Goal: Task Accomplishment & Management: Complete application form

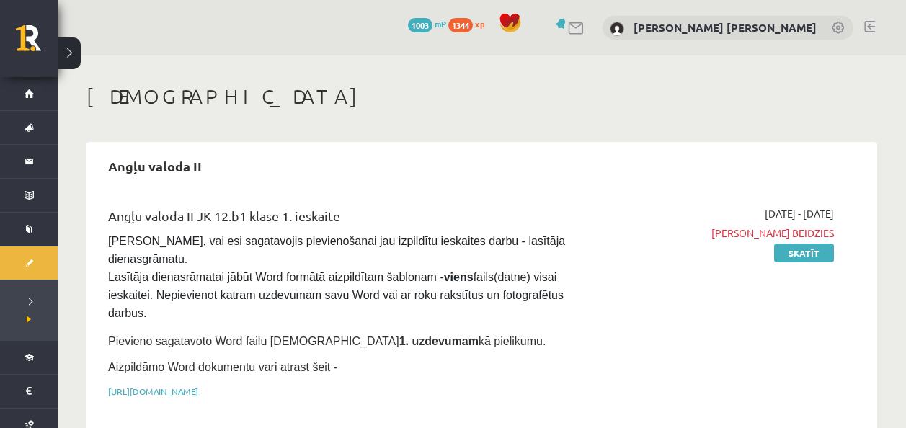
scroll to position [404, 0]
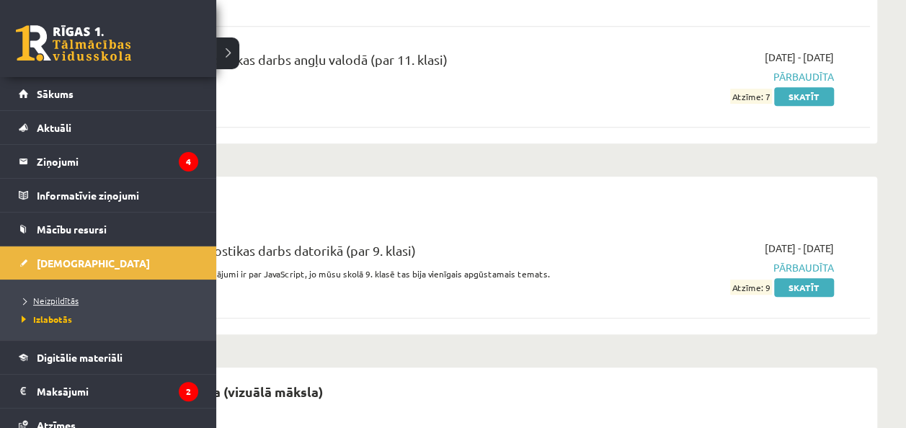
click at [53, 300] on span "Neizpildītās" at bounding box center [48, 301] width 61 height 12
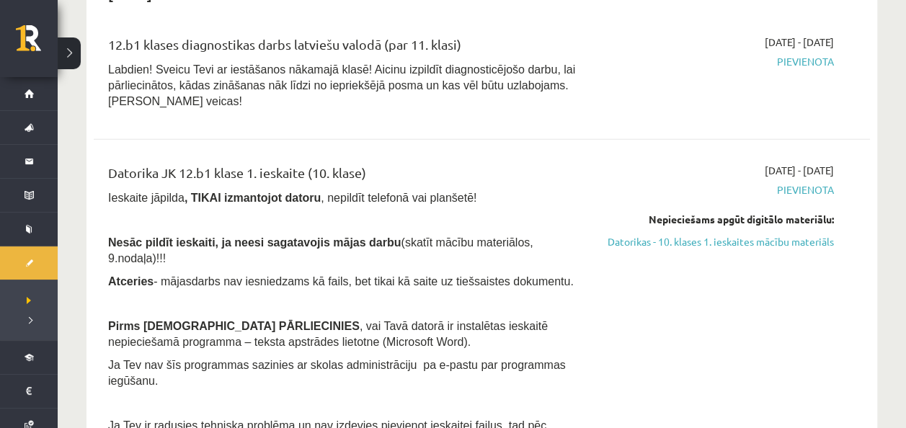
scroll to position [1634, 0]
click at [804, 235] on link "Datorikas - 10. klases 1. ieskaites mācību materiāls" at bounding box center [720, 242] width 228 height 15
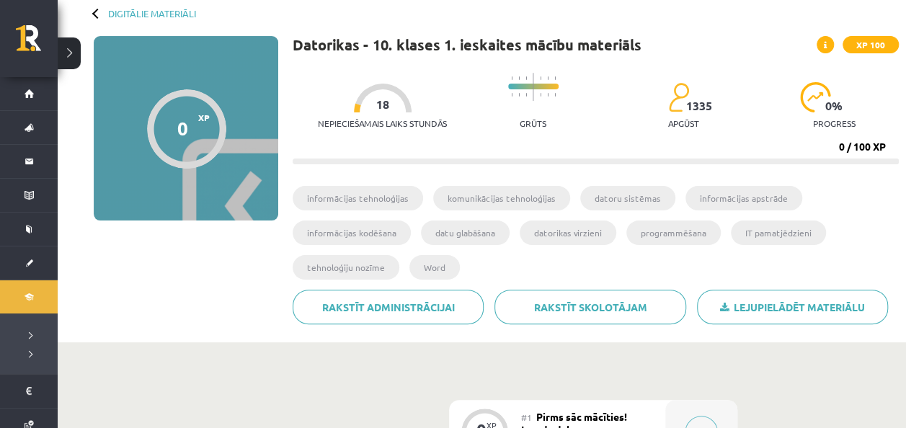
scroll to position [72, 0]
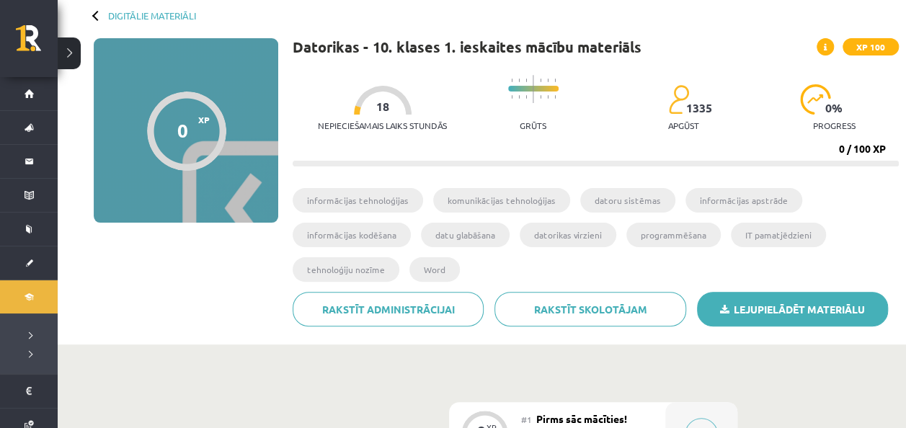
click at [727, 294] on link "Lejupielādēt materiālu" at bounding box center [792, 309] width 191 height 35
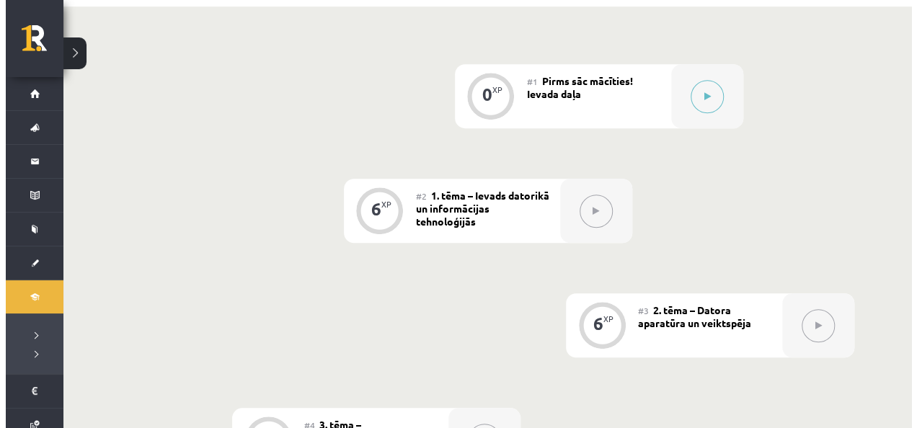
scroll to position [410, 0]
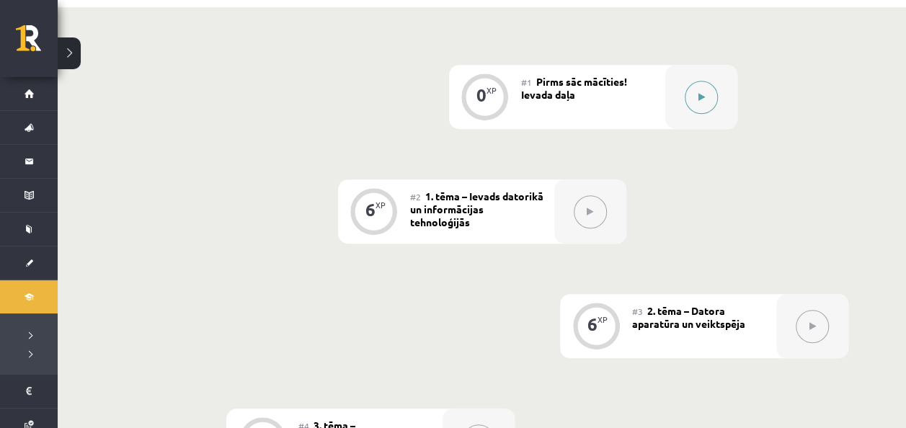
click at [710, 108] on button at bounding box center [701, 97] width 33 height 33
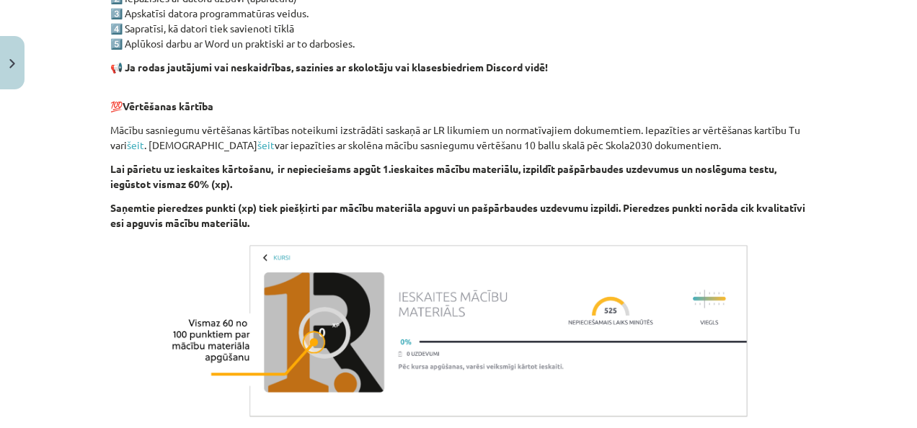
scroll to position [1100, 0]
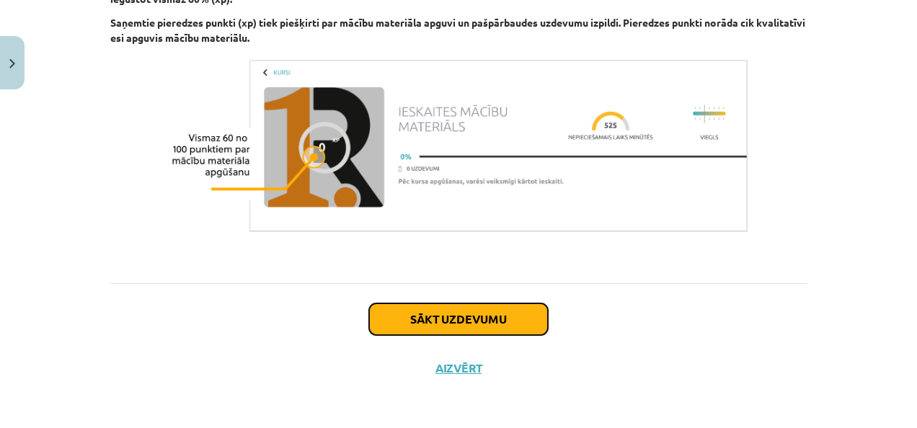
click at [484, 321] on button "Sākt uzdevumu" at bounding box center [458, 320] width 179 height 32
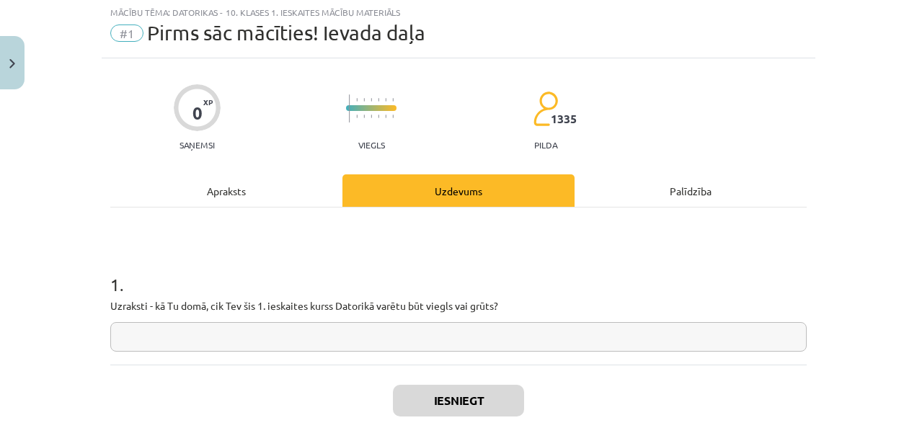
scroll to position [36, 0]
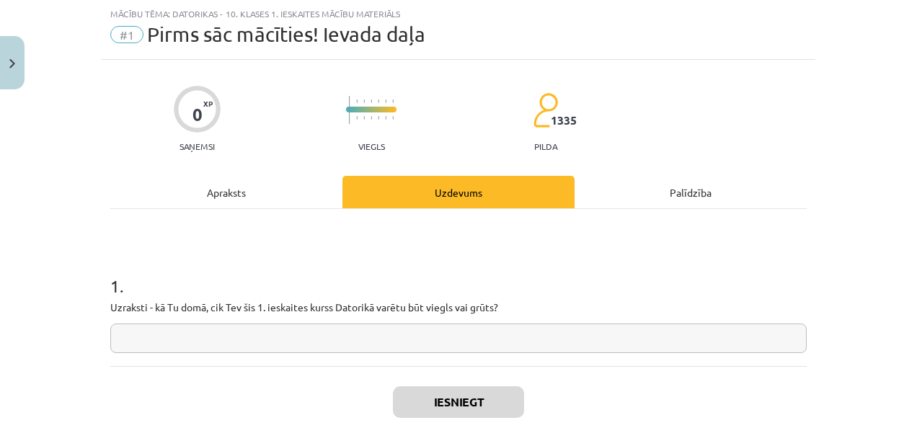
click at [453, 335] on input "text" at bounding box center [458, 339] width 697 height 30
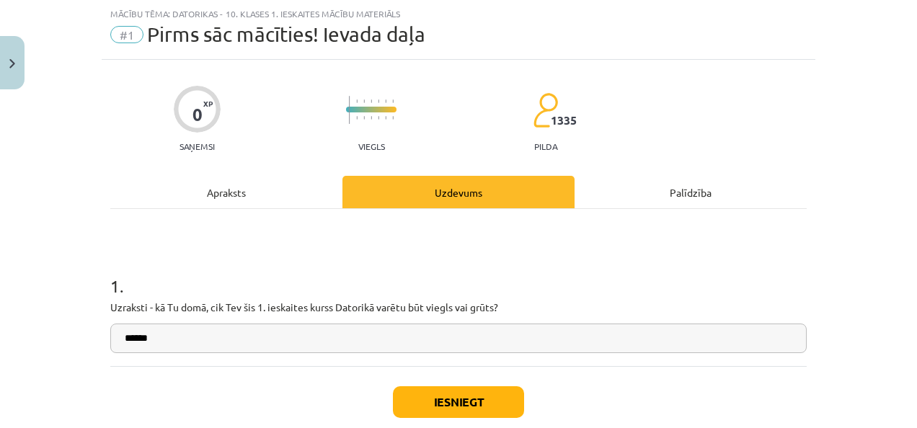
type input "******"
click at [457, 402] on button "Iesniegt" at bounding box center [458, 403] width 131 height 32
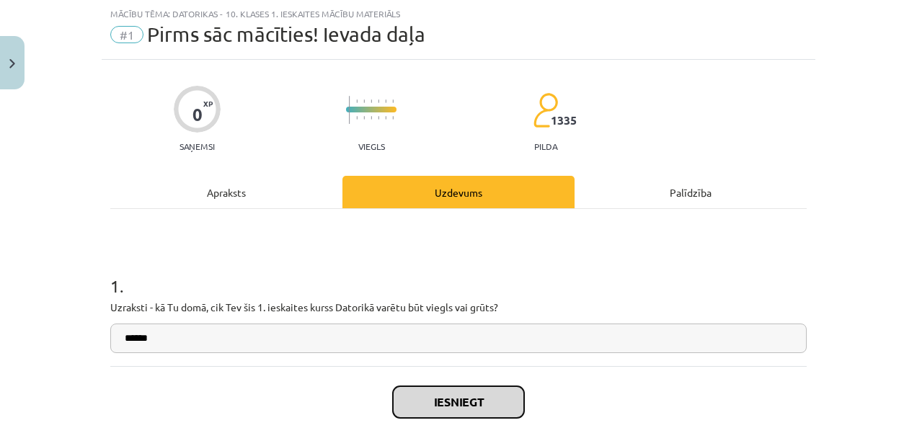
scroll to position [119, 0]
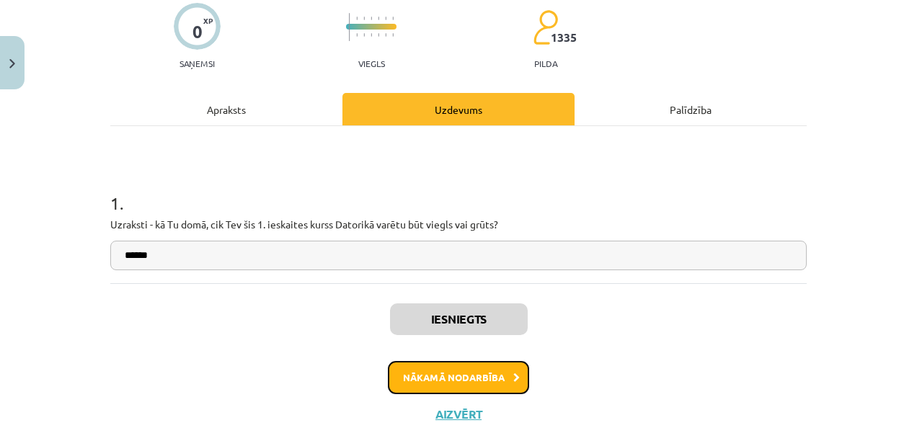
click at [467, 371] on button "Nākamā nodarbība" at bounding box center [458, 377] width 141 height 33
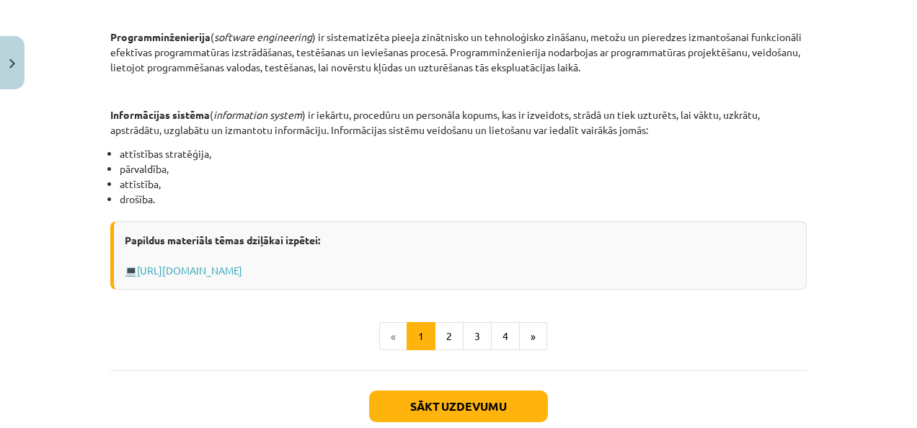
scroll to position [730, 0]
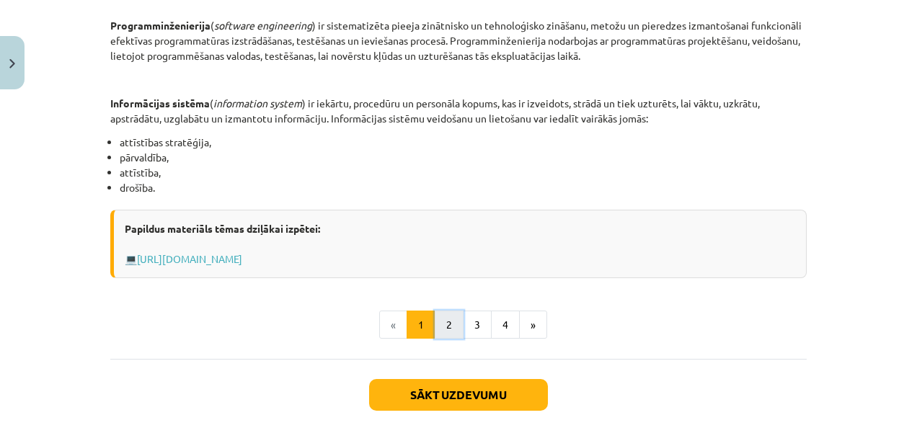
click at [444, 327] on button "2" at bounding box center [449, 325] width 29 height 29
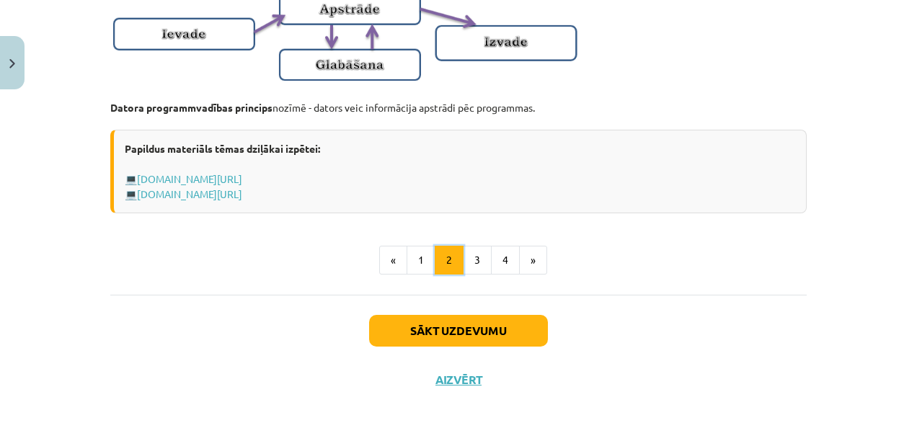
scroll to position [1038, 0]
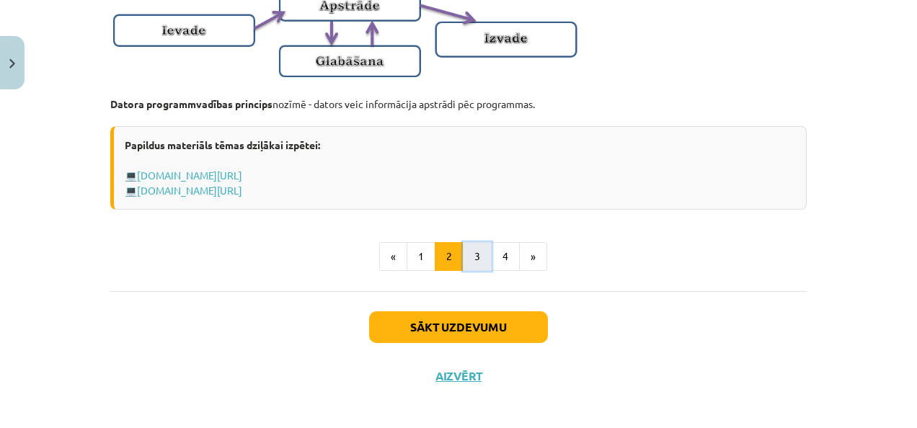
click at [480, 269] on button "3" at bounding box center [477, 256] width 29 height 29
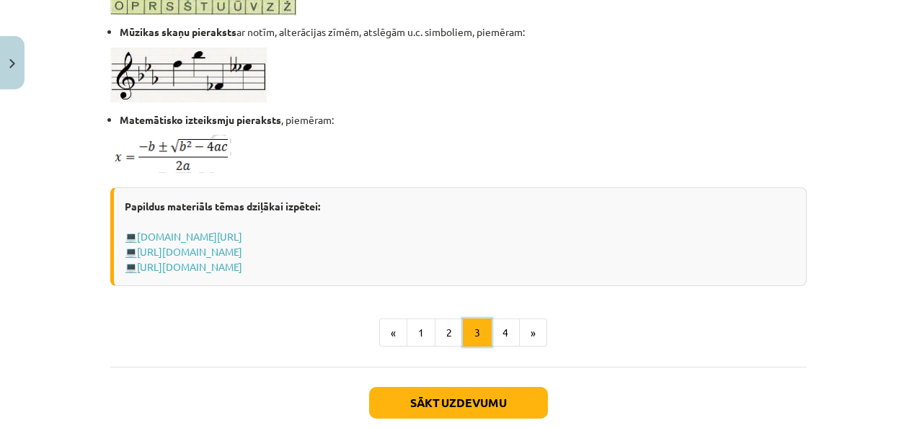
scroll to position [963, 0]
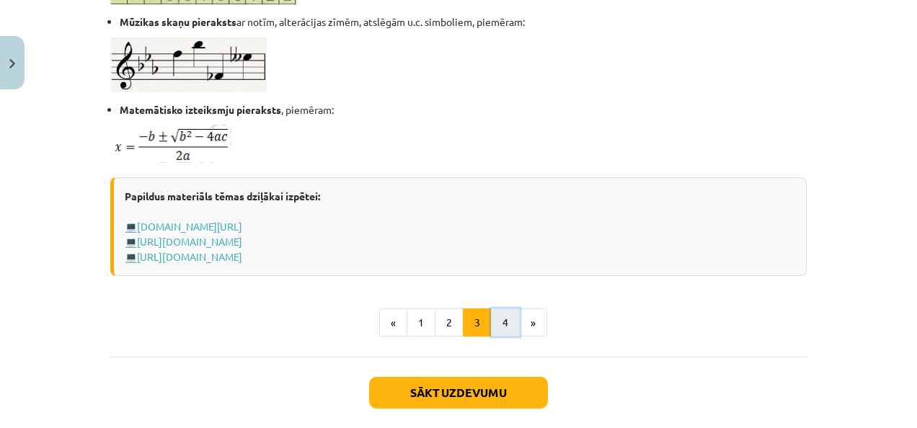
click at [499, 319] on button "4" at bounding box center [505, 323] width 29 height 29
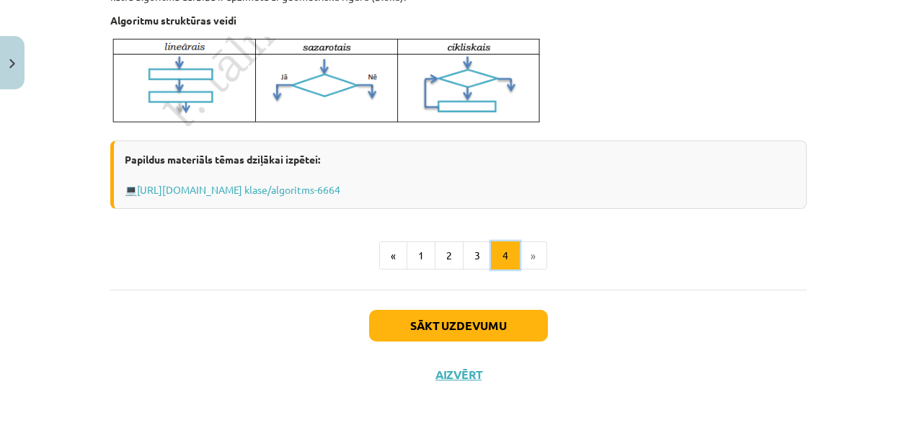
scroll to position [666, 0]
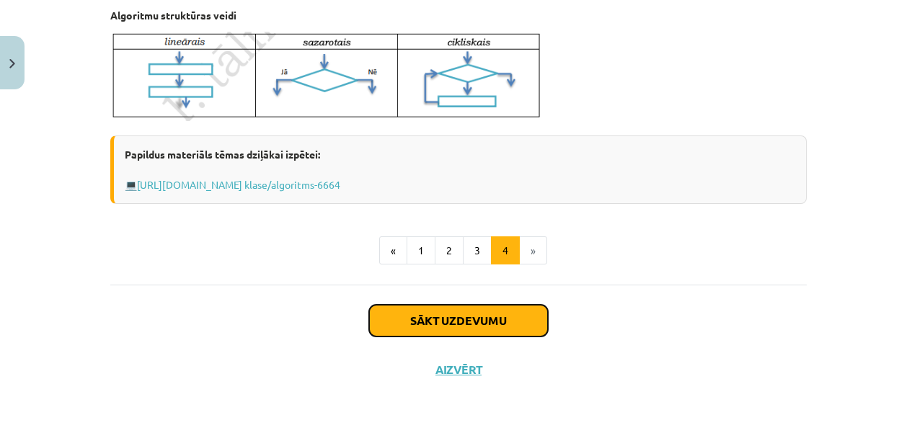
click at [522, 326] on button "Sākt uzdevumu" at bounding box center [458, 321] width 179 height 32
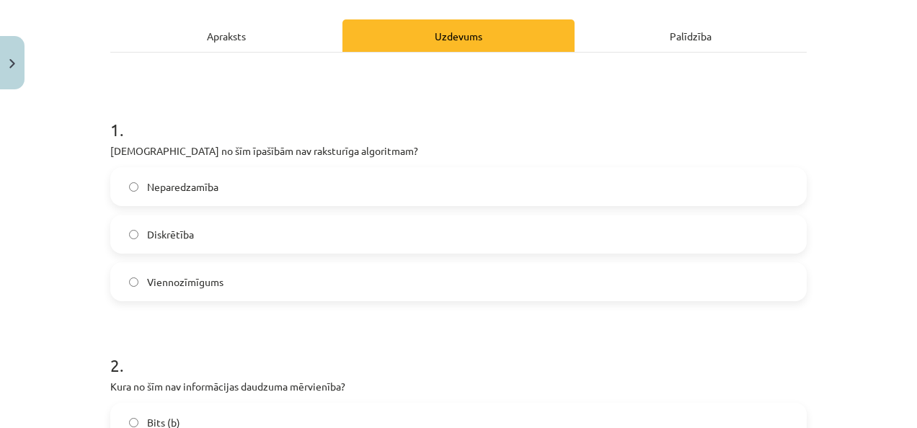
scroll to position [195, 0]
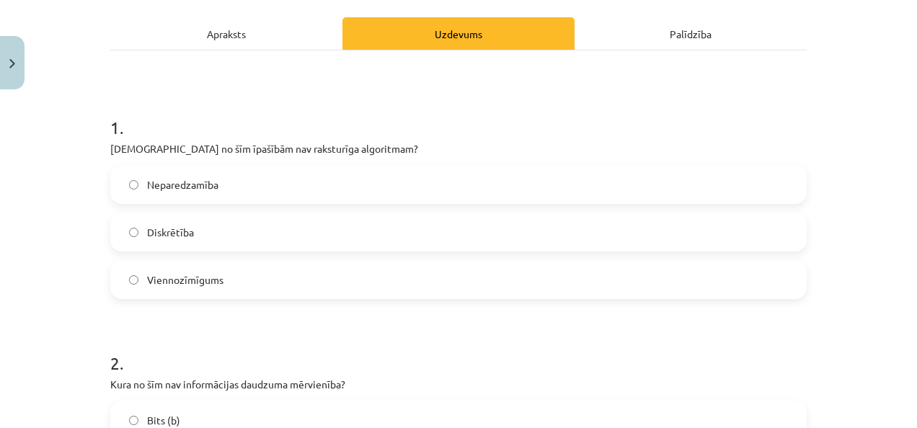
click at [186, 193] on label "Neparedzamība" at bounding box center [459, 185] width 694 height 36
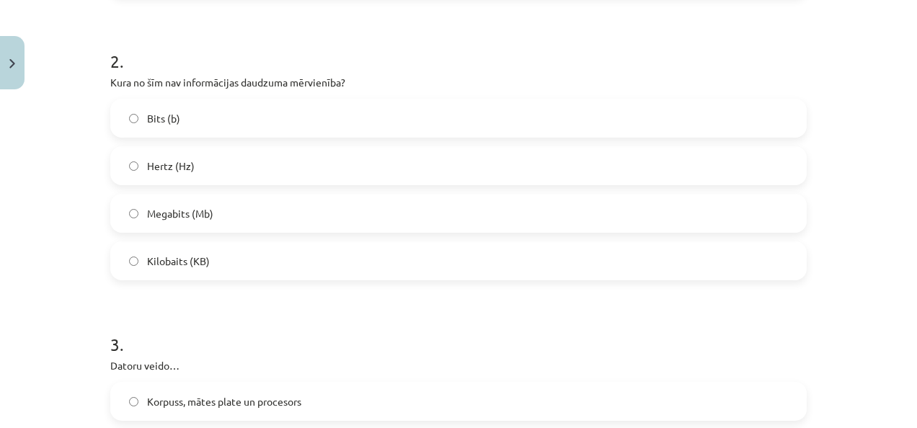
scroll to position [499, 0]
click at [173, 151] on label "Hertz (Hz)" at bounding box center [459, 164] width 694 height 36
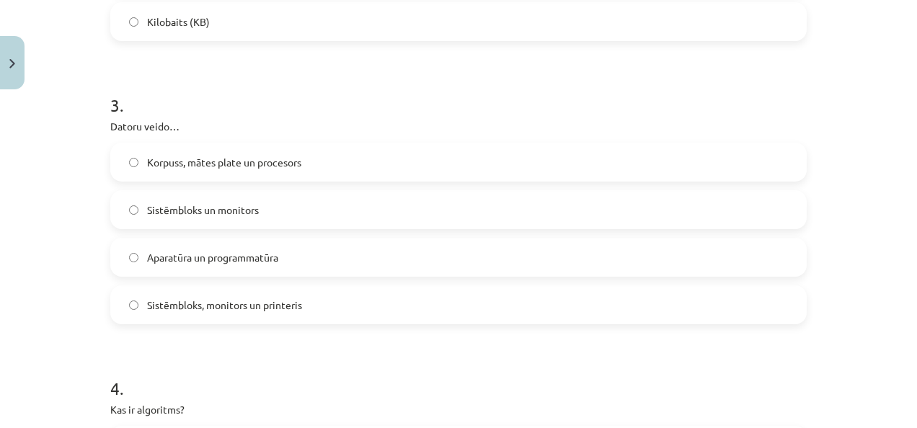
scroll to position [780, 0]
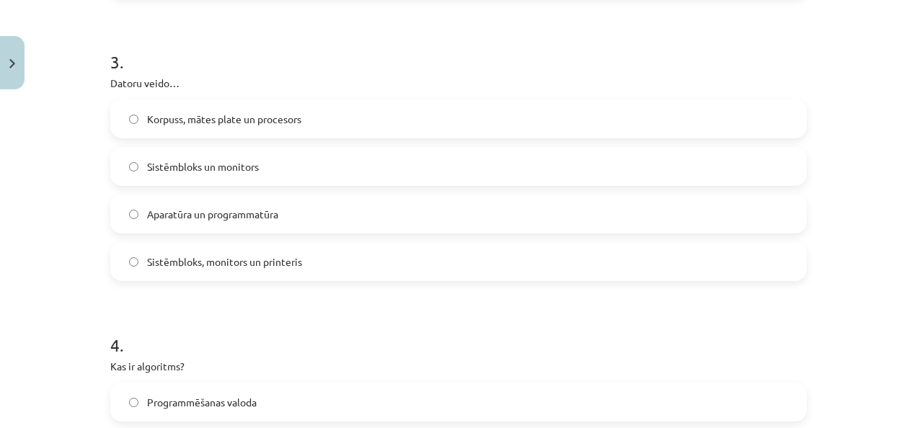
click at [207, 122] on span "Korpuss, mātes plate un procesors" at bounding box center [224, 119] width 154 height 15
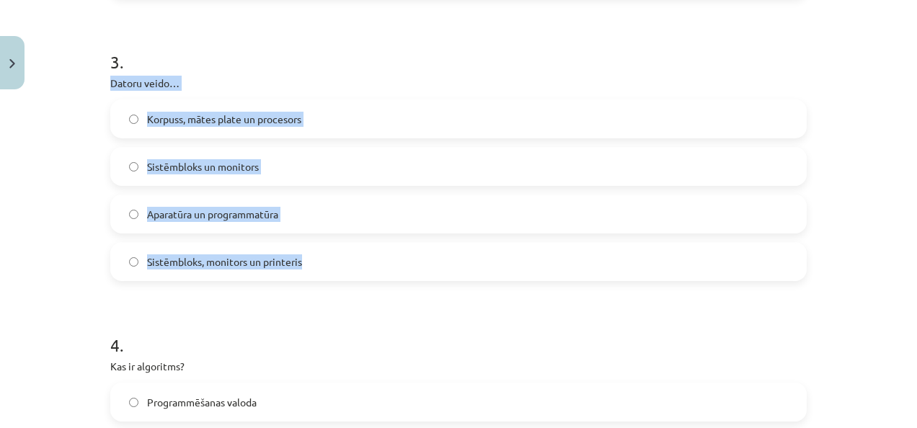
drag, startPoint x: 102, startPoint y: 79, endPoint x: 306, endPoint y: 260, distance: 272.8
click at [306, 260] on div "6 XP Saņemsi Viegls 1335 pilda Apraksts Uzdevums Palīdzība 1 . Kura no šīm īpaš…" at bounding box center [459, 218] width 714 height 1804
copy div "Datoru veido… Korpuss, mātes plate un procesors Sistēmbloks un monitors Aparatū…"
click at [192, 209] on span "Aparatūra un programmatūra" at bounding box center [212, 214] width 131 height 15
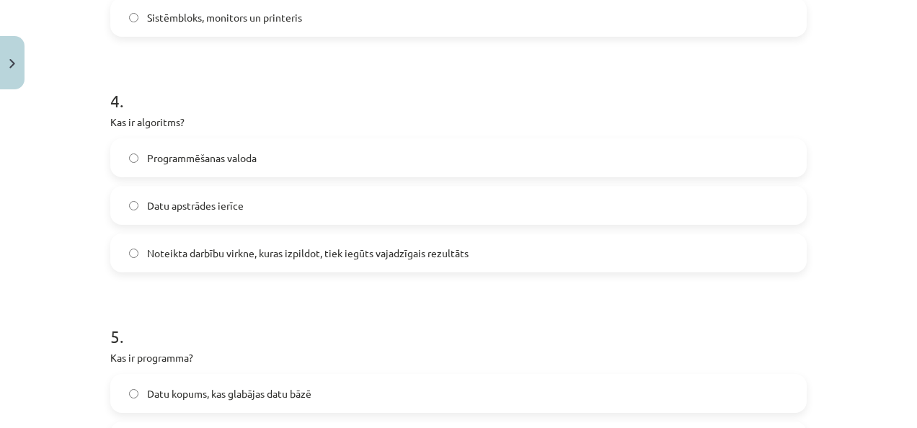
scroll to position [1025, 0]
click at [187, 231] on div "Programmēšanas valoda Datu apstrādes ierīce Noteikta darbību virkne, kuras izpi…" at bounding box center [458, 205] width 697 height 134
click at [186, 247] on span "Noteikta darbību virkne, kuras izpildot, tiek iegūts vajadzīgais rezultāts" at bounding box center [308, 252] width 322 height 15
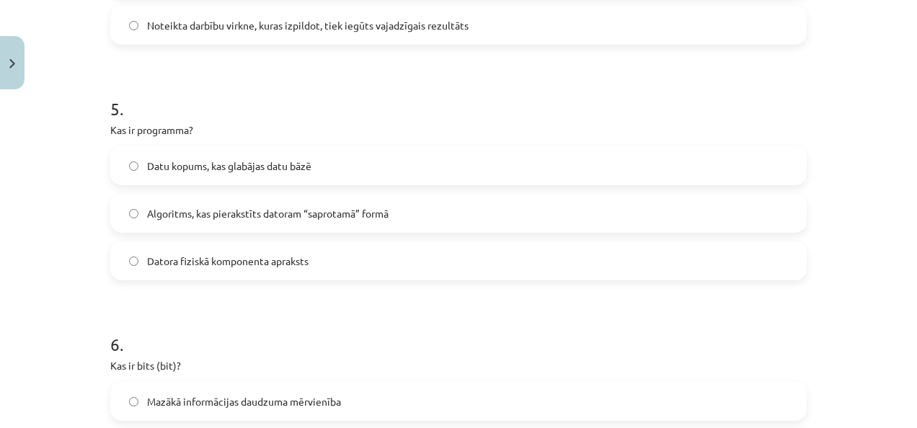
scroll to position [1281, 0]
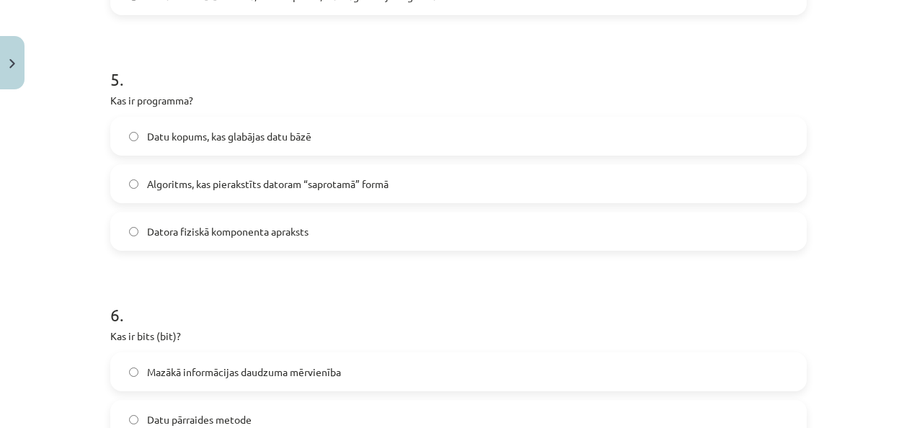
click at [239, 139] on span "Datu kopums, kas glabājas datu bāzē" at bounding box center [229, 136] width 164 height 15
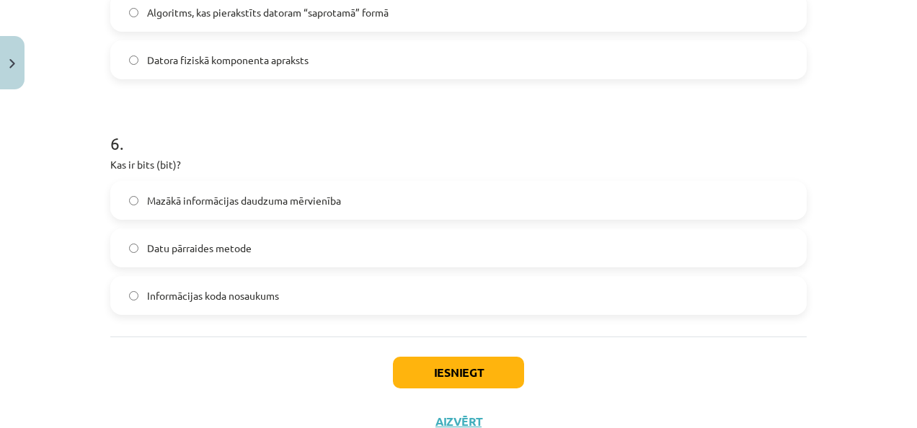
scroll to position [1455, 0]
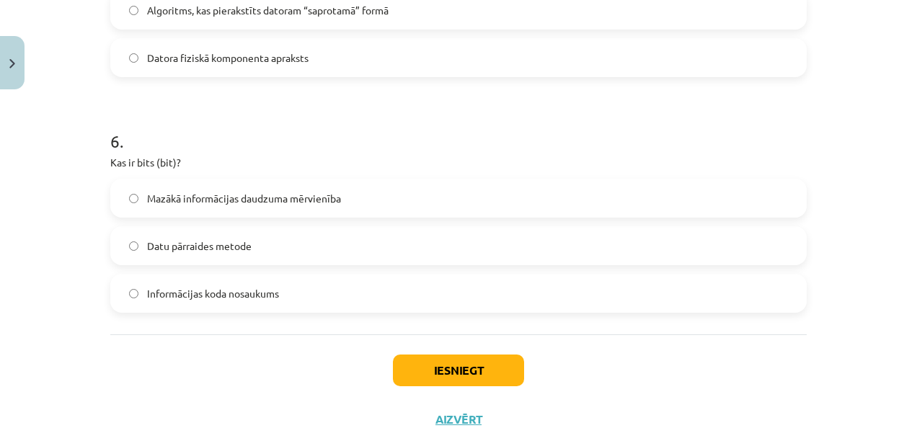
click at [167, 206] on label "Mazākā informācijas daudzuma mērvienība" at bounding box center [459, 198] width 694 height 36
click at [428, 371] on button "Iesniegt" at bounding box center [458, 371] width 131 height 32
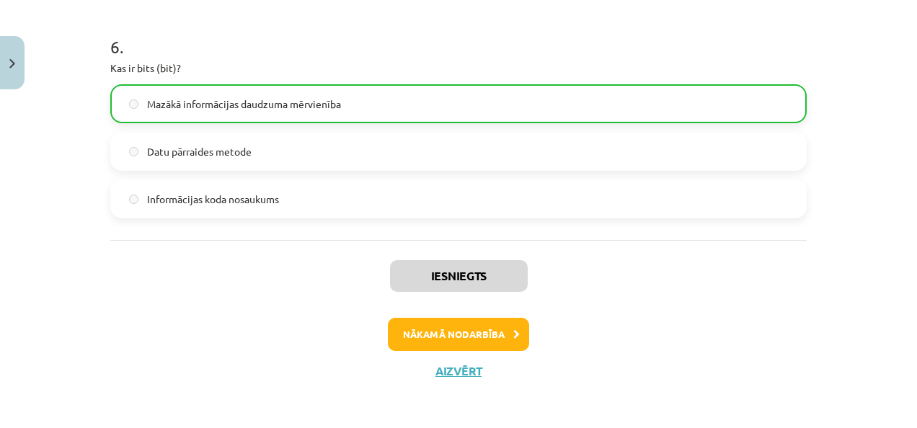
scroll to position [1552, 0]
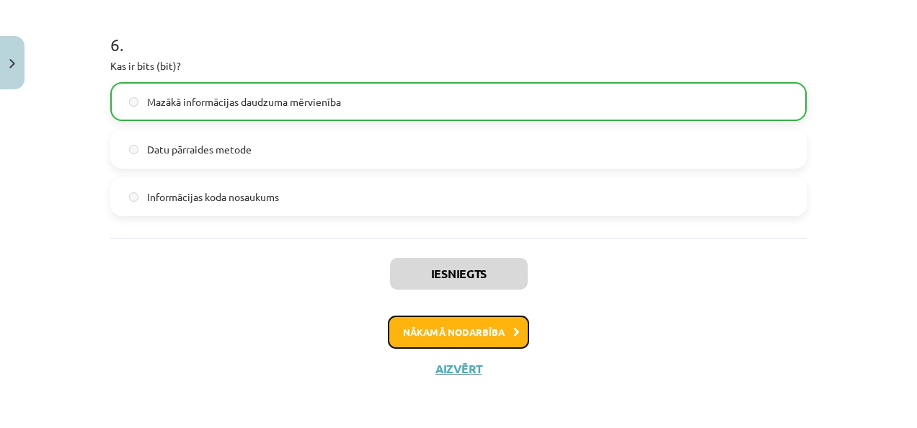
click at [470, 338] on button "Nākamā nodarbība" at bounding box center [458, 332] width 141 height 33
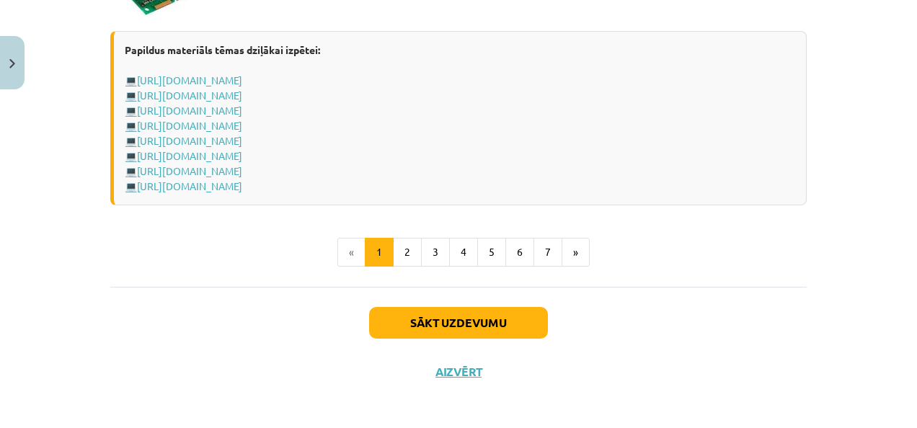
scroll to position [2658, 0]
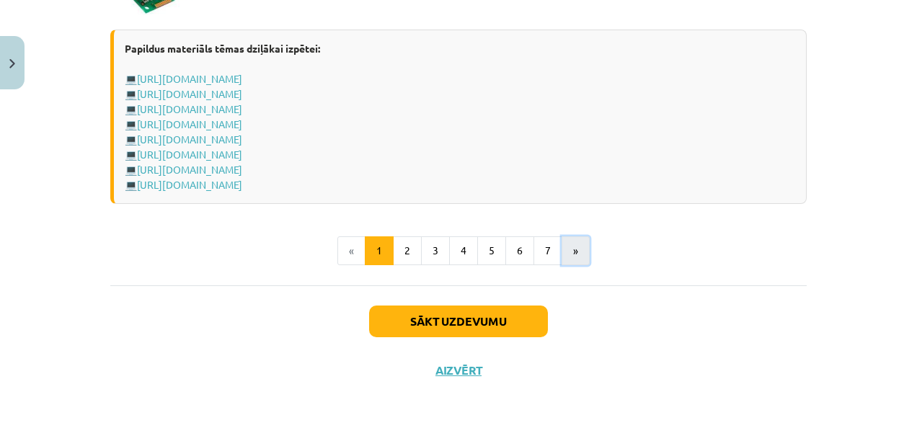
click at [570, 244] on button "»" at bounding box center [576, 251] width 28 height 29
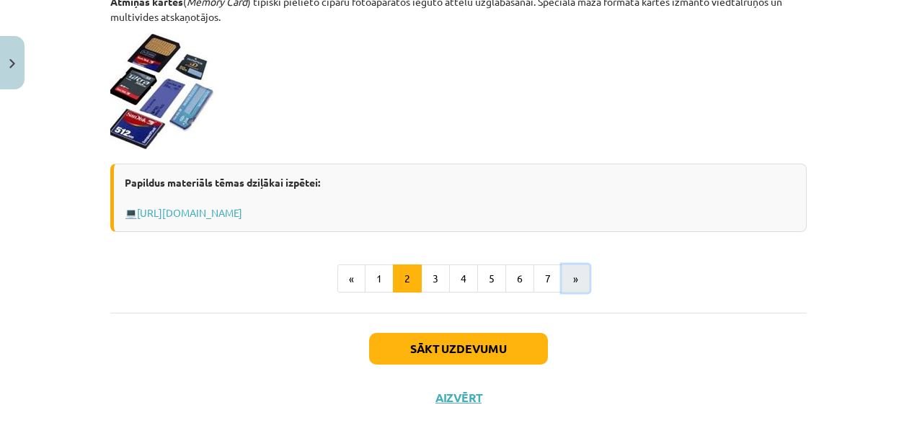
scroll to position [1336, 0]
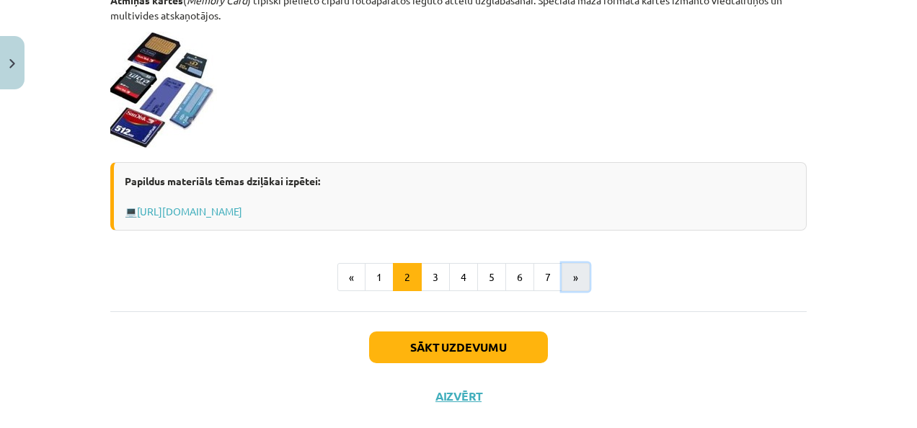
click at [568, 285] on button "»" at bounding box center [576, 277] width 28 height 29
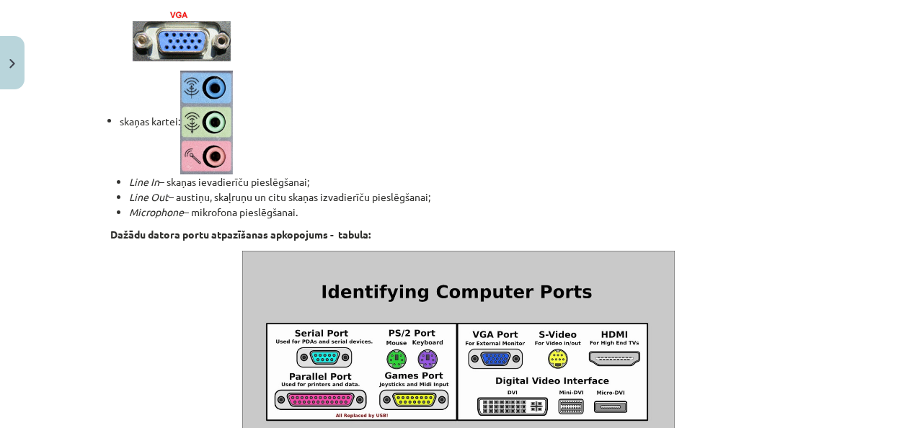
scroll to position [1125, 0]
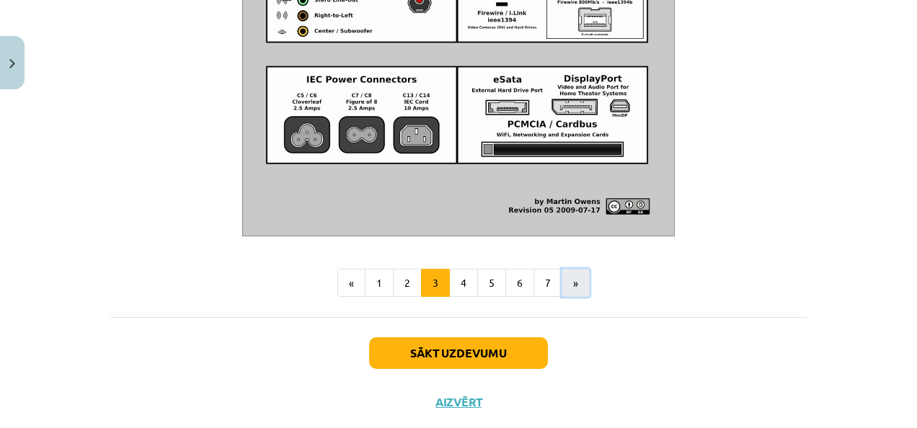
click at [568, 298] on button "»" at bounding box center [576, 283] width 28 height 29
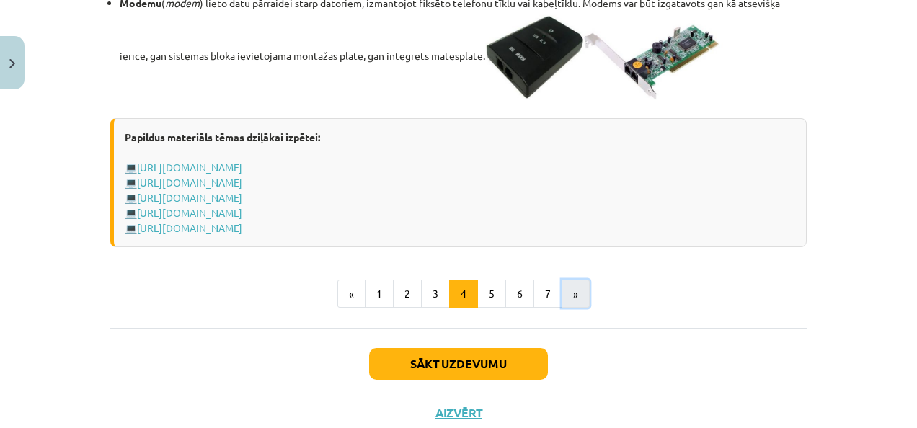
scroll to position [2643, 0]
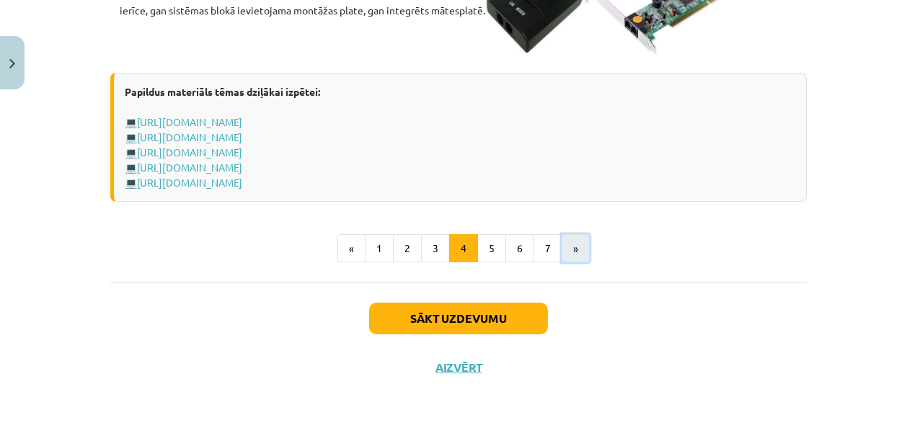
click at [567, 263] on button "»" at bounding box center [576, 248] width 28 height 29
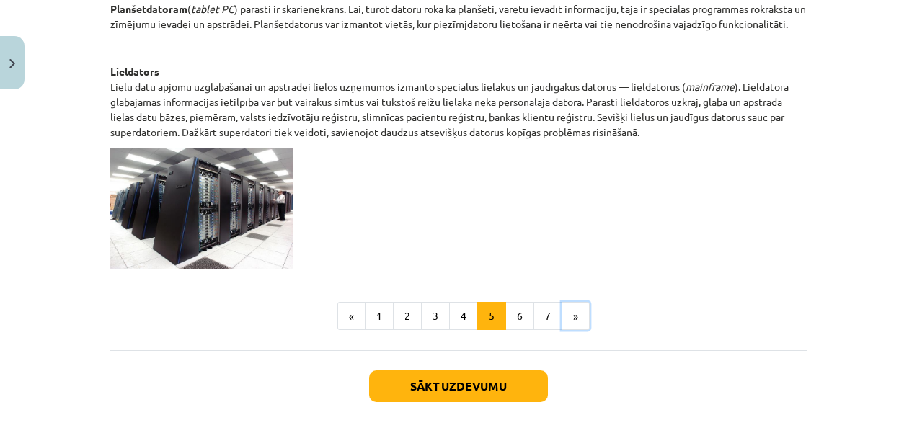
scroll to position [802, 0]
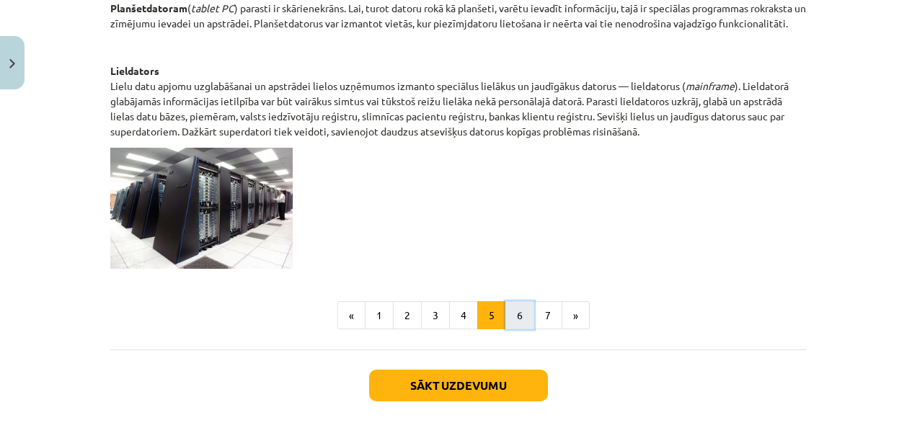
click at [514, 313] on button "6" at bounding box center [520, 315] width 29 height 29
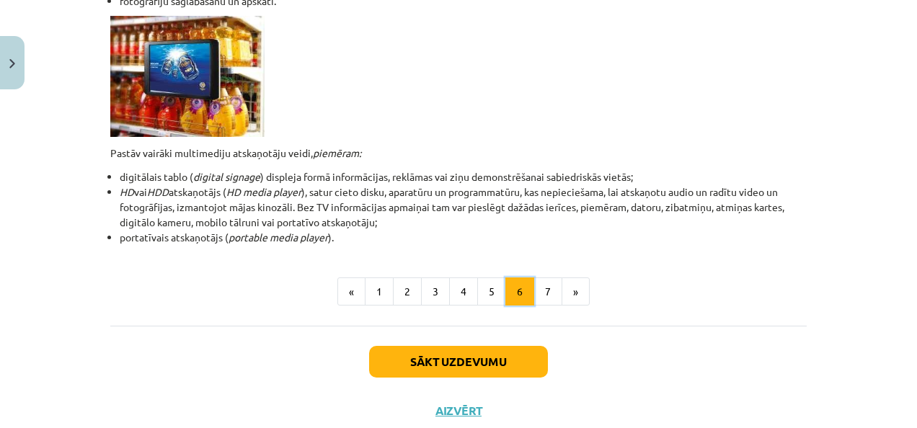
scroll to position [490, 0]
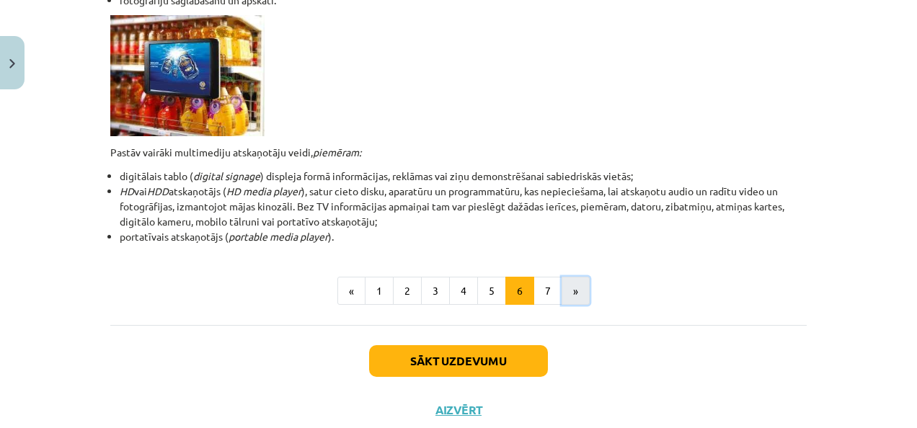
click at [567, 295] on button "»" at bounding box center [576, 291] width 28 height 29
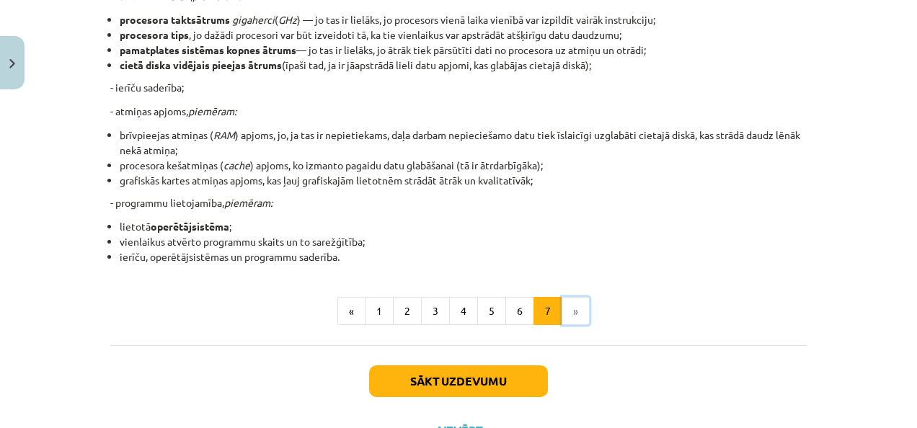
scroll to position [350, 0]
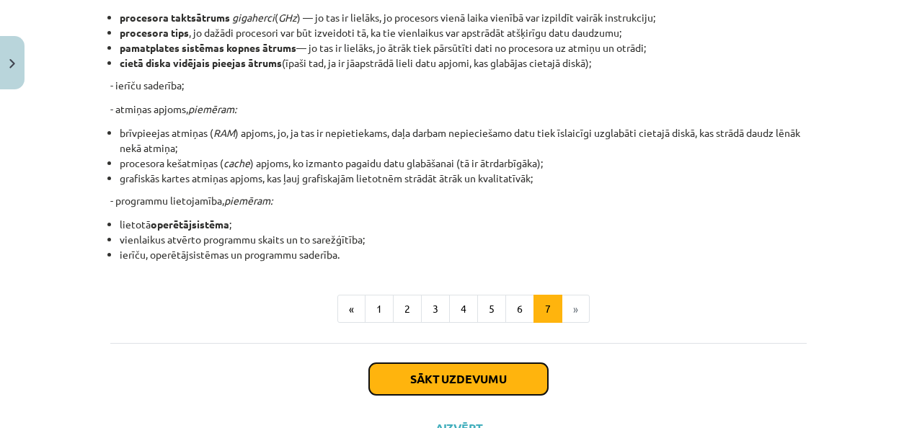
click at [500, 382] on button "Sākt uzdevumu" at bounding box center [458, 379] width 179 height 32
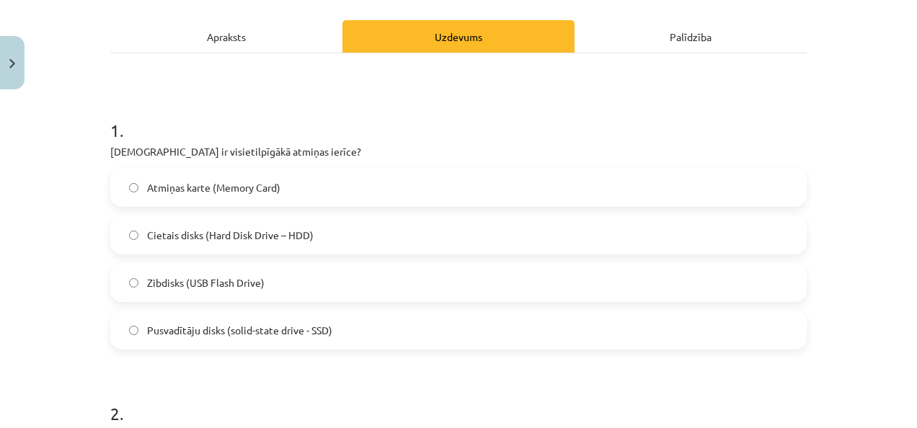
scroll to position [194, 0]
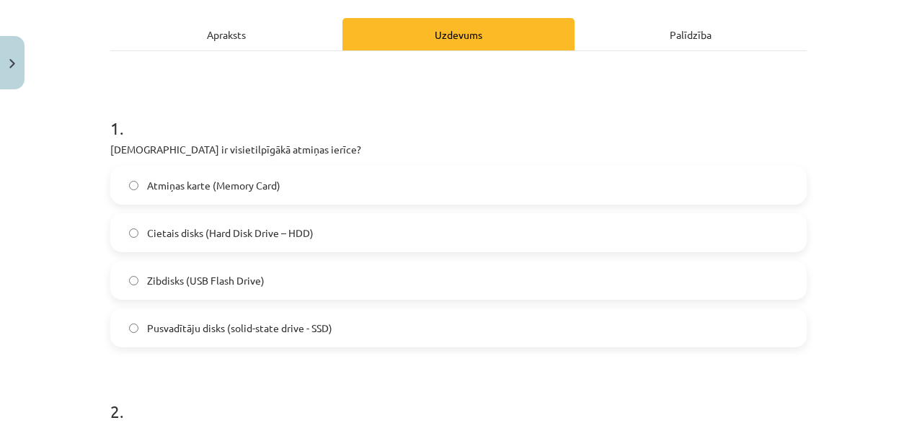
click at [221, 242] on label "Cietais disks (Hard Disk Drive – HDD)" at bounding box center [459, 233] width 694 height 36
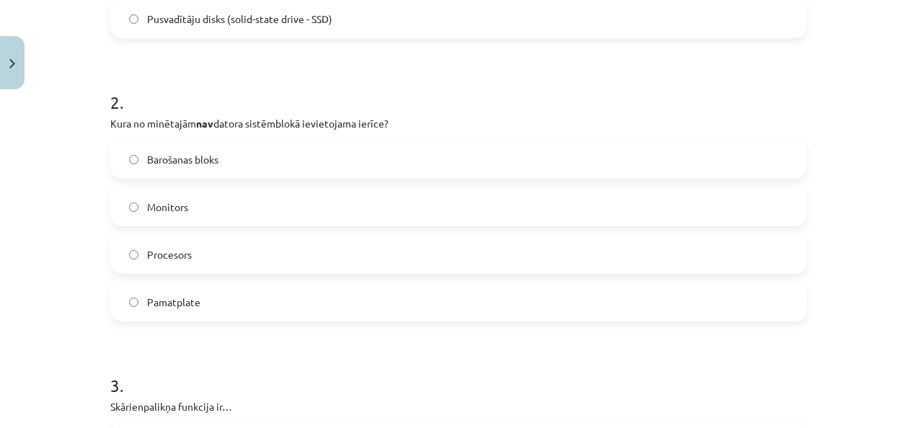
scroll to position [506, 0]
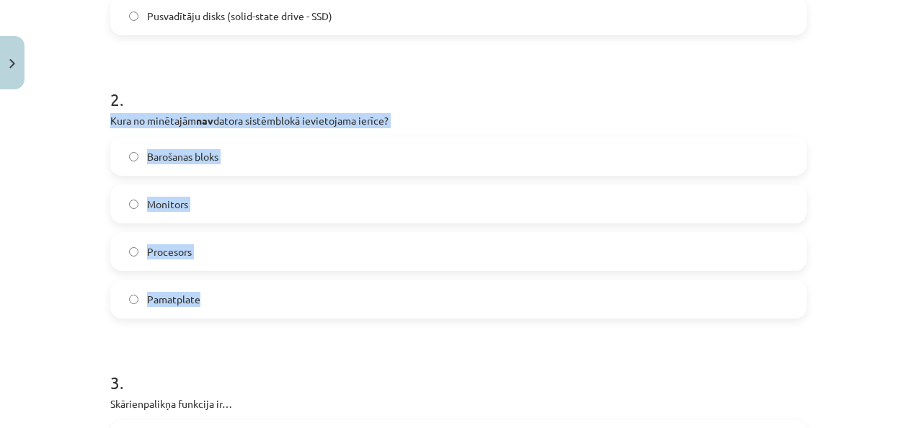
drag, startPoint x: 100, startPoint y: 120, endPoint x: 236, endPoint y: 296, distance: 222.1
copy div "Kura no minētajām nav datora sistēmblokā ievietojama ierīce? Barošanas bloks Mo…"
click at [159, 213] on label "Monitors" at bounding box center [459, 204] width 694 height 36
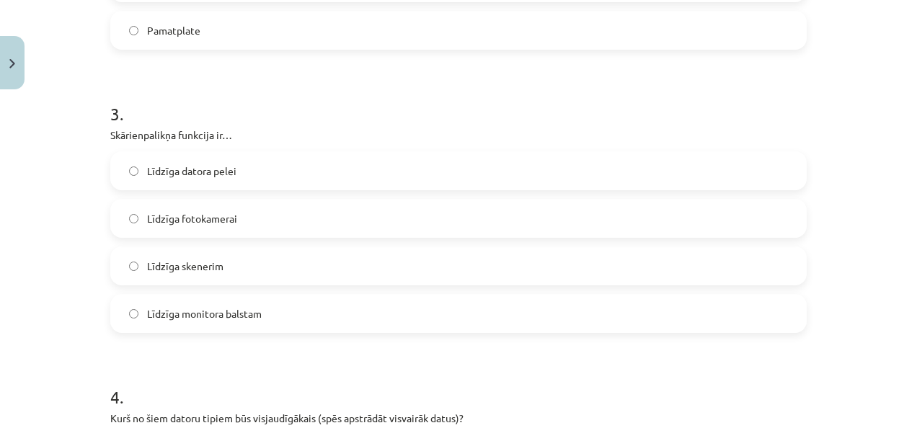
scroll to position [782, 0]
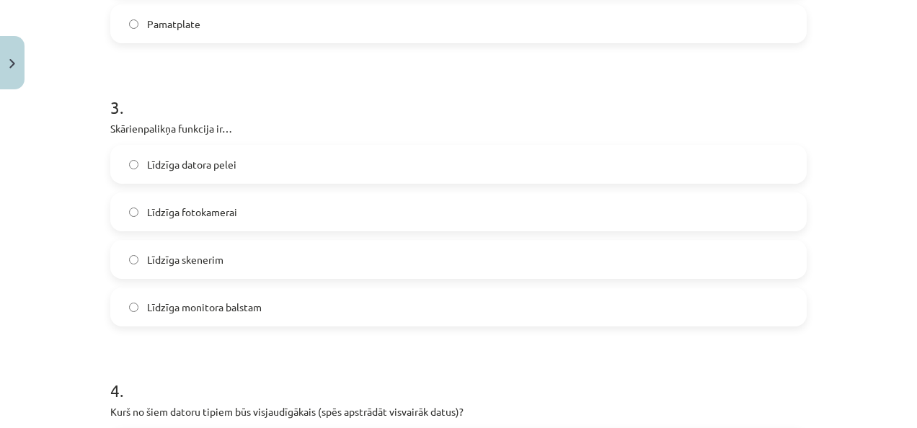
click at [203, 159] on span "Līdzīga datora pelei" at bounding box center [191, 164] width 89 height 15
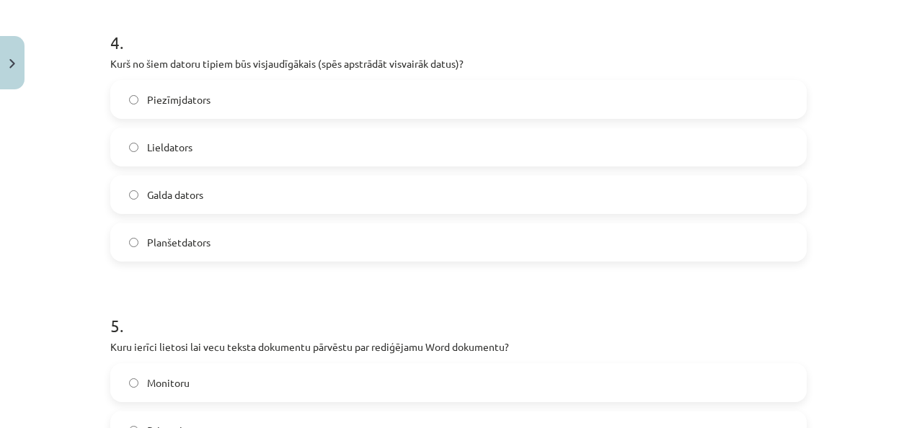
scroll to position [1131, 0]
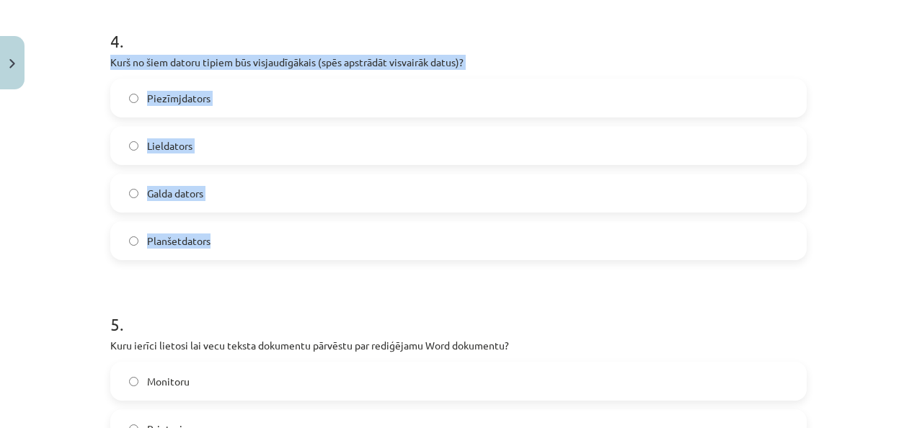
drag, startPoint x: 100, startPoint y: 59, endPoint x: 267, endPoint y: 239, distance: 245.9
copy div "Kurš no šiem datoru tipiem būs visjaudīgākais (spēs apstrādāt visvairāk datus)?…"
click at [80, 138] on div "Mācību tēma: Datorikas - 10. klases 1. ieskaites mācību materiāls #3 2. tēma – …" at bounding box center [458, 214] width 917 height 428
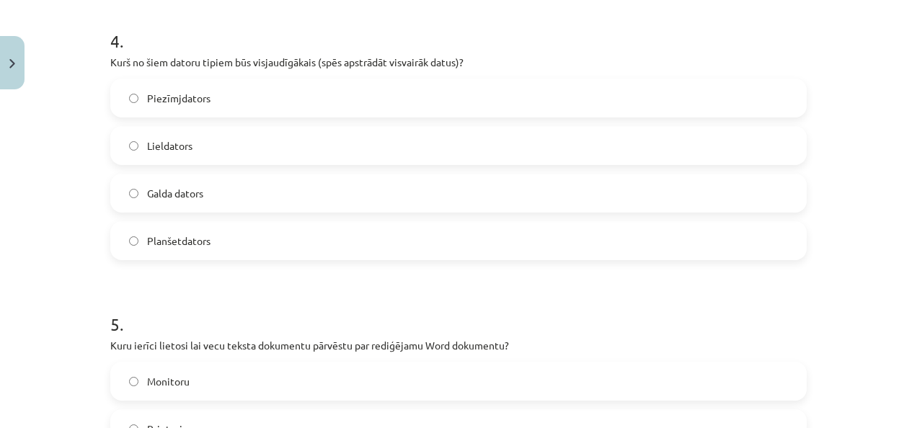
click at [184, 145] on span "Lieldators" at bounding box center [169, 145] width 45 height 15
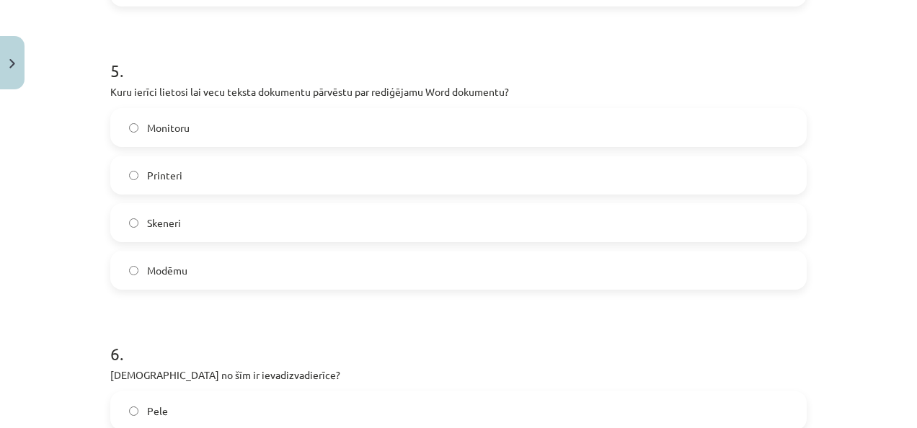
scroll to position [1388, 0]
click at [204, 209] on label "Skeneri" at bounding box center [459, 220] width 694 height 36
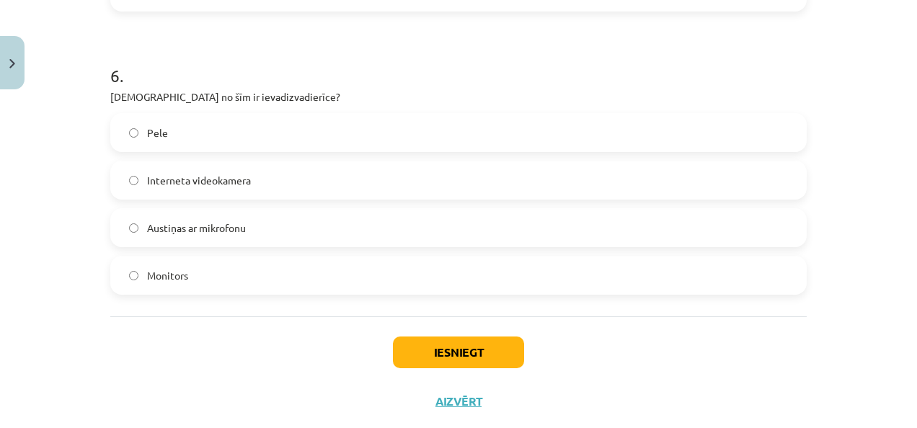
scroll to position [1664, 0]
click at [195, 131] on label "Pele" at bounding box center [459, 132] width 694 height 36
click at [443, 342] on button "Iesniegt" at bounding box center [458, 352] width 131 height 32
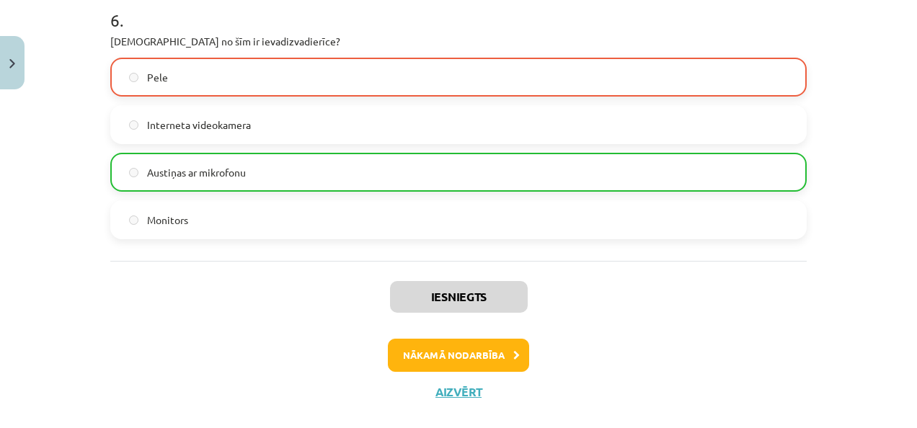
scroll to position [1742, 0]
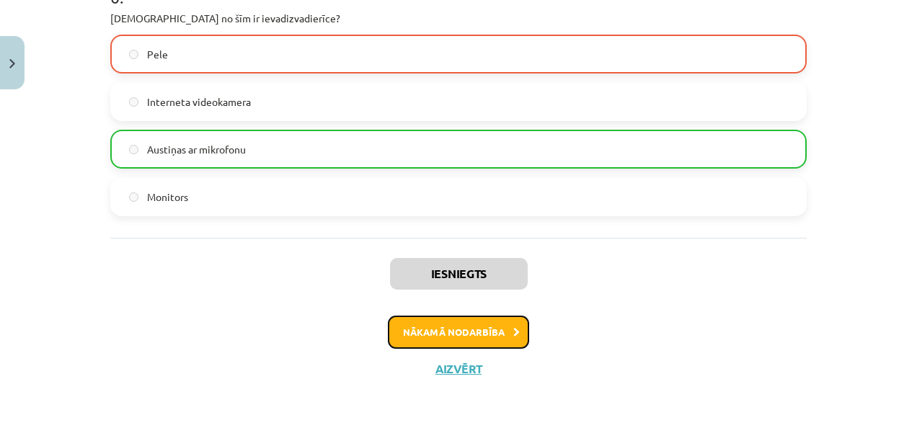
click at [440, 337] on button "Nākamā nodarbība" at bounding box center [458, 332] width 141 height 33
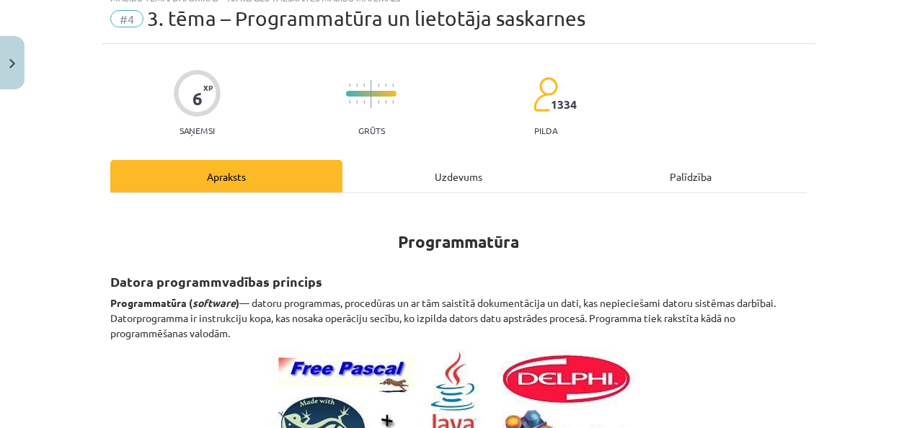
scroll to position [36, 0]
